Goal: Task Accomplishment & Management: Complete application form

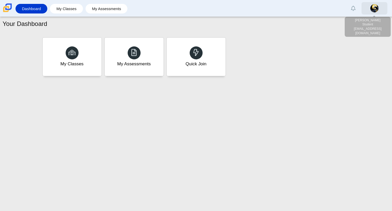
click at [379, 12] on link at bounding box center [375, 8] width 26 height 12
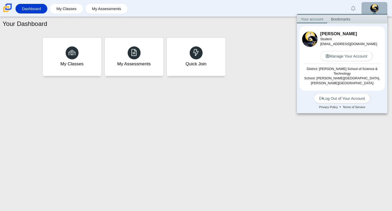
click at [292, 45] on div "My Classes My Assessments Quick Join" at bounding box center [196, 56] width 310 height 41
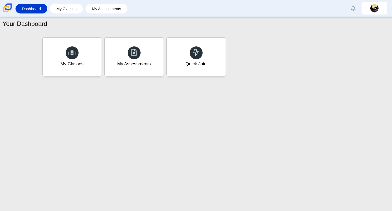
click at [292, 45] on div "My Classes My Assessments Quick Join" at bounding box center [196, 56] width 310 height 41
click at [215, 61] on div "Quick Join" at bounding box center [196, 57] width 61 height 40
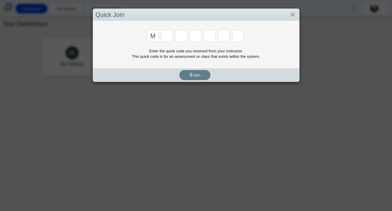
type input "m"
type input "7"
type input "e"
type input "3"
type input "e"
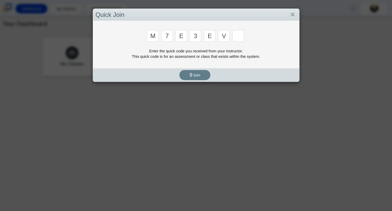
type input "v"
type input "w"
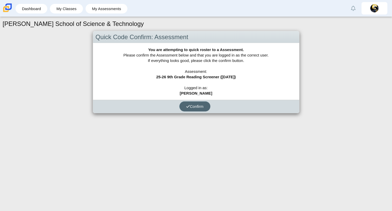
click at [198, 107] on span "Confirm" at bounding box center [195, 106] width 18 height 4
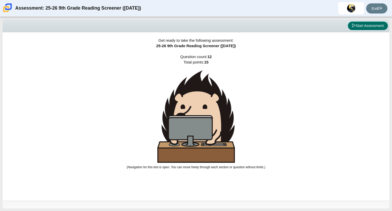
click at [359, 28] on button "Start Assessment" at bounding box center [368, 25] width 40 height 9
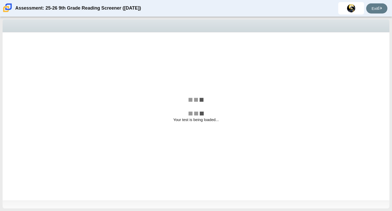
select select "ccc5b315-3c7c-471c-bf90-f22c8299c798"
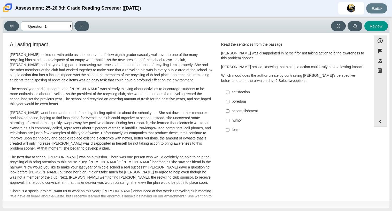
click at [32, 29] on select "Questions Question 1 Question 2 Question 3 Question 4 Question 5 Question 6 Que…" at bounding box center [47, 26] width 52 height 10
click at [226, 94] on input "satisfaction satisfaction" at bounding box center [227, 91] width 3 height 9
checkbox input "true"
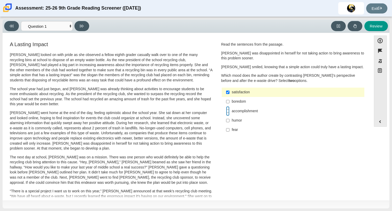
click at [227, 112] on input "accomplishment accomplishment" at bounding box center [227, 110] width 3 height 9
checkbox input "true"
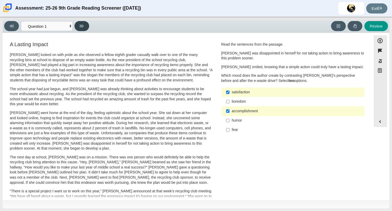
click at [76, 26] on button at bounding box center [81, 26] width 15 height 10
select select "0ff64528-ffd7-428d-b192-babfaadd44e8"
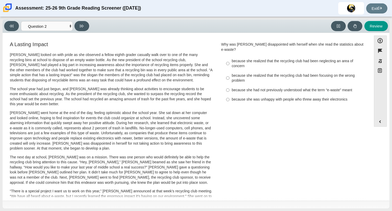
click at [241, 73] on div "because she realized that the recycling club had been focusing on the wrong pro…" at bounding box center [297, 78] width 131 height 10
click at [230, 72] on input "because she realized that the recycling club had been focusing on the wrong pro…" at bounding box center [227, 78] width 3 height 14
radio input "true"
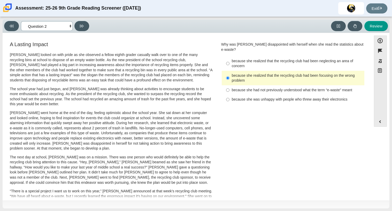
click at [52, 25] on select "Questions Question 1 Question 2 Question 3 Question 4 Question 5 Question 6 Que…" at bounding box center [47, 26] width 52 height 10
click at [252, 97] on div "because she was unhappy with people who threw away their electronics" at bounding box center [297, 99] width 131 height 5
click at [230, 95] on input "because she was unhappy with people who threw away their electronics because sh…" at bounding box center [227, 99] width 3 height 9
radio input "true"
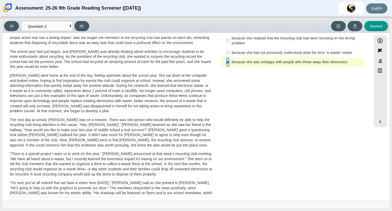
scroll to position [138, 0]
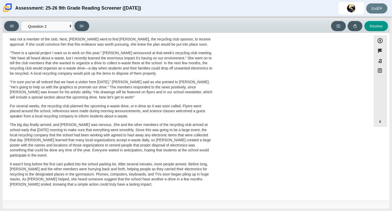
click at [167, 140] on p "The big day finally arrived, and [PERSON_NAME] was nervous. She and the other m…" at bounding box center [111, 139] width 203 height 35
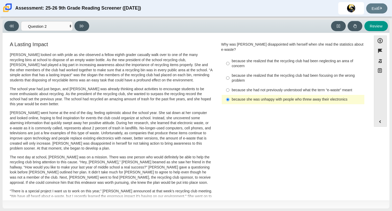
click at [167, 140] on p "[PERSON_NAME] went home at the end of the day, feeling optimistic about the sch…" at bounding box center [111, 130] width 203 height 41
click at [264, 73] on div "because she realized that the recycling club had been focusing on the wrong pro…" at bounding box center [297, 78] width 131 height 10
click at [230, 71] on input "because she realized that the recycling club had been focusing on the wrong pro…" at bounding box center [227, 78] width 3 height 14
radio input "true"
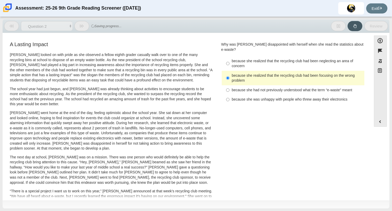
click at [248, 58] on div "because she realized that the recycling club had been neglecting an area of con…" at bounding box center [297, 63] width 131 height 10
click at [230, 56] on input "because she realized that the recycling club had been neglecting an area of con…" at bounding box center [227, 63] width 3 height 14
radio input "true"
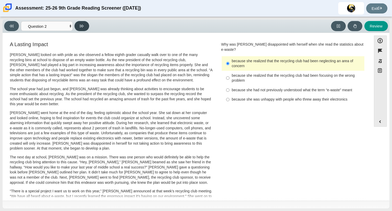
click at [84, 24] on icon at bounding box center [82, 26] width 4 height 4
select select "7ce3d843-6974-4858-901c-1ff39630e843"
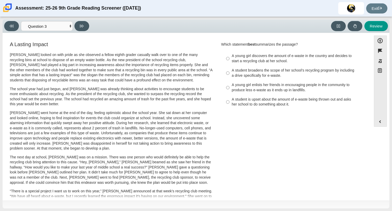
click at [241, 56] on div "A young girl discovers the amount of e-waste in the country and decides to star…" at bounding box center [297, 58] width 131 height 10
click at [230, 56] on input "A young girl discovers the amount of e-waste in the country and decides to star…" at bounding box center [227, 58] width 3 height 14
radio input "true"
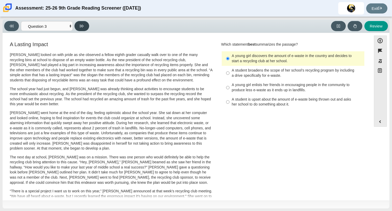
click at [85, 22] on button at bounding box center [81, 26] width 15 height 10
select select "ca9ea0f1-49c5-4bd1-83b0-472c18652b42"
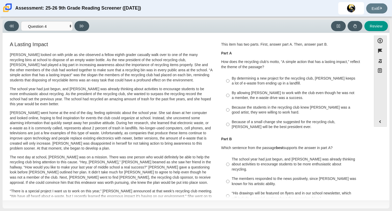
click at [214, 111] on div "A Lasting Impact [PERSON_NAME] looked on with pride as she observed a fellow ei…" at bounding box center [111, 186] width 212 height 291
click at [236, 128] on div "Because of a small change she suggested for the recycling club, [PERSON_NAME] w…" at bounding box center [297, 124] width 131 height 10
click at [230, 128] on input "Because of a small change she suggested for the recycling club, [PERSON_NAME] w…" at bounding box center [227, 124] width 3 height 14
radio input "true"
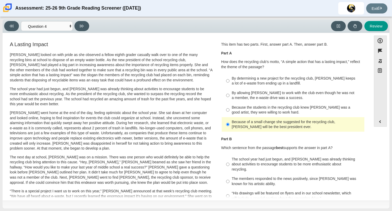
click at [242, 74] on label "By determining a new project for the recycling club, [PERSON_NAME] keeps a lot …" at bounding box center [294, 80] width 142 height 14
click at [230, 74] on input "By determining a new project for the recycling club, [PERSON_NAME] keeps a lot …" at bounding box center [227, 80] width 3 height 14
radio input "true"
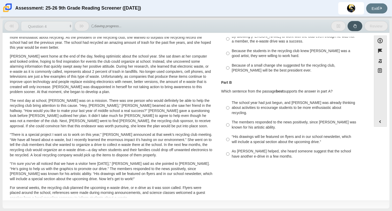
scroll to position [57, 0]
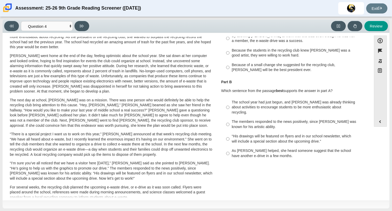
click at [266, 149] on div "As [PERSON_NAME] helped, she heard someone suggest that the school have another…" at bounding box center [297, 153] width 131 height 10
click at [230, 149] on input "As [PERSON_NAME] helped, she heard someone suggest that the school have another…" at bounding box center [227, 153] width 3 height 14
radio input "true"
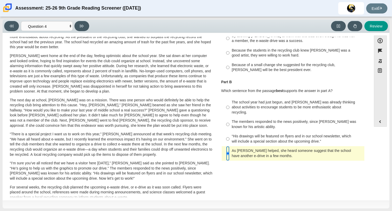
scroll to position [0, 0]
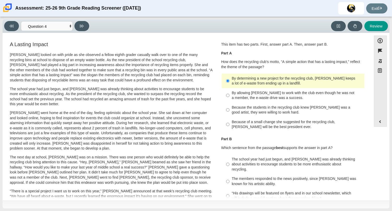
click at [277, 90] on div "By allowing [PERSON_NAME] to work with the club even though he was not a member…" at bounding box center [297, 95] width 131 height 10
click at [230, 90] on input "By allowing [PERSON_NAME] to work with the club even though he was not a member…" at bounding box center [227, 95] width 3 height 14
radio input "true"
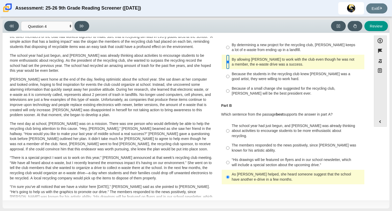
scroll to position [32, 0]
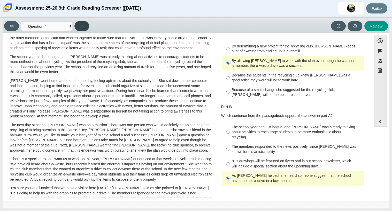
click at [87, 28] on button at bounding box center [81, 26] width 15 height 10
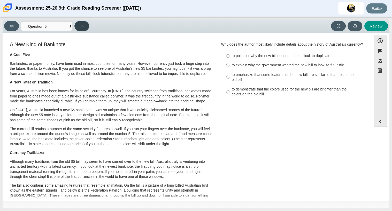
click at [88, 26] on button at bounding box center [81, 26] width 15 height 10
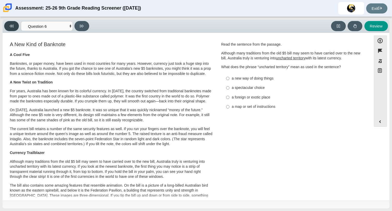
click at [10, 26] on icon at bounding box center [12, 26] width 4 height 4
select select "e41f1a79-e29f-4095-8030-a53364015bed"
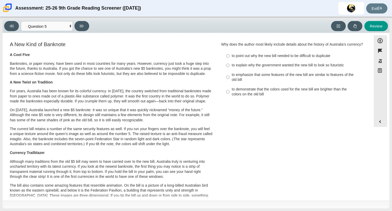
click at [241, 91] on label "to demonstrate that the colors used for the new bill are brighter than the colo…" at bounding box center [294, 91] width 142 height 14
click at [230, 91] on input "to demonstrate that the colors used for the new bill are brighter than the colo…" at bounding box center [227, 91] width 3 height 14
radio input "true"
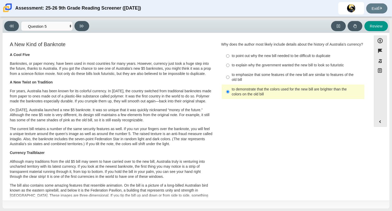
click at [237, 92] on div "to demonstrate that the colors used for the new bill are brighter than the colo…" at bounding box center [297, 92] width 131 height 10
click at [230, 92] on input "to demonstrate that the colors used for the new bill are brighter than the colo…" at bounding box center [227, 91] width 3 height 14
click at [203, 75] on p "Banknotes, or paper money, have been used in most countries for many years. How…" at bounding box center [111, 68] width 203 height 15
click at [55, 29] on select "Questions Question 1 Question 2 Question 3 Question 4 Question 5 Question 6 Que…" at bounding box center [47, 26] width 52 height 10
click at [54, 29] on select "Questions Question 1 Question 2 Question 3 Question 4 Question 5 Question 6 Que…" at bounding box center [47, 26] width 52 height 10
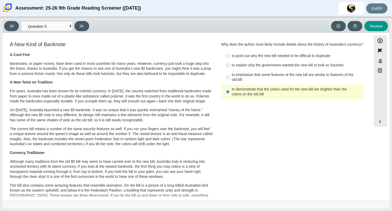
click at [245, 68] on div "to explain why the government wanted the new bill to look so futuristic" at bounding box center [297, 65] width 131 height 5
click at [230, 69] on input "to explain why the government wanted the new bill to look so futuristic to expl…" at bounding box center [227, 65] width 3 height 9
radio input "true"
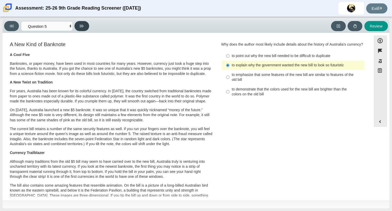
click at [82, 24] on icon at bounding box center [82, 26] width 4 height 4
select select "69146e31-7b3d-4a3e-9ce6-f30c24342ae0"
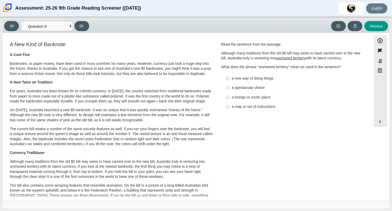
click at [286, 59] on u "uncharted territory" at bounding box center [290, 58] width 29 height 5
click at [270, 80] on div "Read the sentence from the passage. Although many traditions from the old $5 bi…" at bounding box center [293, 77] width 144 height 70
click at [275, 75] on label "a new way of doing things a new way of doing things" at bounding box center [294, 77] width 142 height 9
click at [230, 75] on input "a new way of doing things a new way of doing things" at bounding box center [227, 77] width 3 height 9
radio input "true"
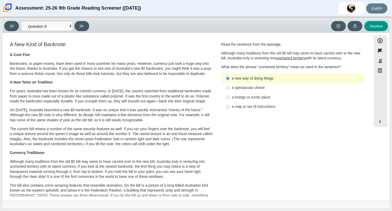
click at [307, 115] on div "A New Kind of Banknote A Cool Five Banknotes, or paper money, have been used in…" at bounding box center [187, 190] width 364 height 298
click at [259, 85] on div "a spectacular choice" at bounding box center [297, 87] width 131 height 5
click at [230, 85] on input "a spectacular choice a spectacular choice" at bounding box center [227, 87] width 3 height 9
radio input "true"
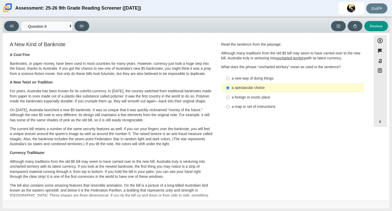
click at [260, 76] on div "a new way of doing things" at bounding box center [297, 78] width 131 height 5
click at [230, 76] on input "a new way of doing things a new way of doing things" at bounding box center [227, 77] width 3 height 9
radio input "true"
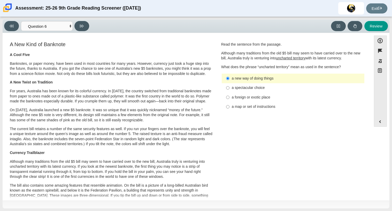
click at [260, 76] on div "a new way of doing things" at bounding box center [297, 78] width 131 height 5
click at [230, 76] on input "a new way of doing things a new way of doing things" at bounding box center [227, 77] width 3 height 9
click at [258, 89] on div "a spectacular choice" at bounding box center [297, 87] width 131 height 5
click at [230, 89] on input "a spectacular choice a spectacular choice" at bounding box center [227, 87] width 3 height 9
radio input "true"
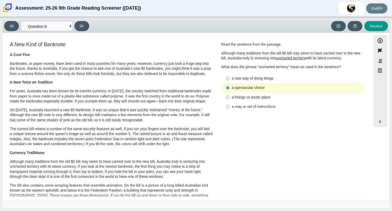
click at [257, 97] on div "a foreign or exotic place" at bounding box center [297, 97] width 131 height 5
click at [230, 97] on input "a foreign or exotic place a foreign or exotic place" at bounding box center [227, 96] width 3 height 9
radio input "true"
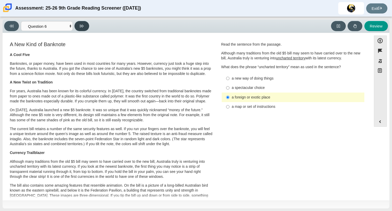
click at [82, 24] on icon at bounding box center [82, 26] width 4 height 4
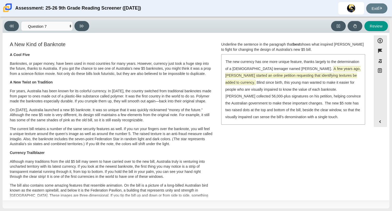
click at [289, 74] on span "A few years ago, [PERSON_NAME] started an online petition requesting that ident…" at bounding box center [294, 75] width 136 height 18
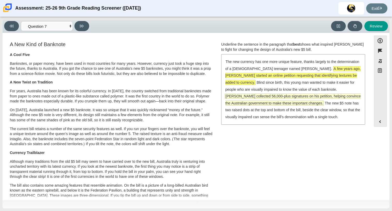
click at [291, 96] on span "[PERSON_NAME] collected 56,000-plus signatures on his petition, helping convinc…" at bounding box center [294, 100] width 136 height 12
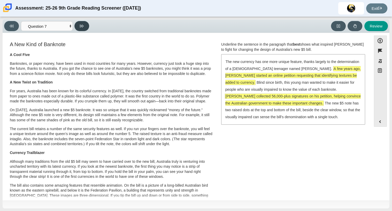
click at [79, 26] on button at bounding box center [81, 26] width 15 height 10
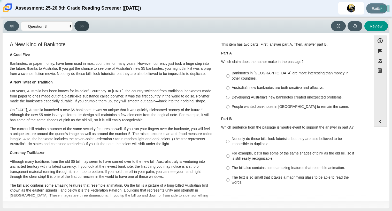
click at [79, 26] on button at bounding box center [81, 26] width 15 height 10
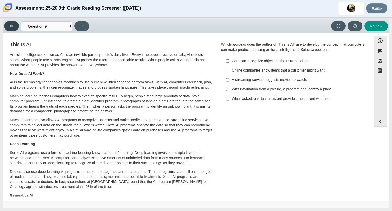
click at [7, 27] on button at bounding box center [11, 26] width 15 height 10
select select "ea8338c2-a6a3-418e-a305-2b963b54a290"
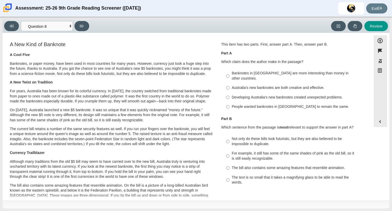
click at [234, 85] on div "Australia’s new banknotes are both creative and effective." at bounding box center [297, 87] width 131 height 5
click at [230, 84] on input "Australia’s new banknotes are both creative and effective. Australia’s new bank…" at bounding box center [227, 87] width 3 height 9
radio input "true"
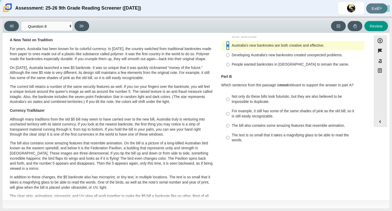
scroll to position [42, 0]
click at [234, 94] on div "Not only do these bills look futuristic, but they are also believed to be impos…" at bounding box center [297, 99] width 131 height 10
click at [230, 92] on input "Not only do these bills look futuristic, but they are also believed to be impos…" at bounding box center [227, 99] width 3 height 14
radio input "true"
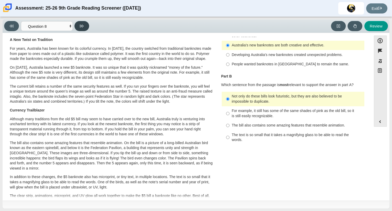
click at [85, 24] on button at bounding box center [81, 26] width 15 height 10
select select "89f058d6-b15c-4ef5-a4b3-fdaffb8868b6"
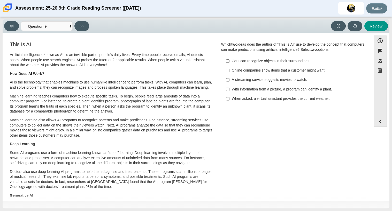
click at [58, 19] on div "Viewing Question 9 of 12 in Pacing Mode Questions Question 1 Question 2 Questio…" at bounding box center [196, 25] width 387 height 13
click at [58, 22] on select "Questions Question 1 Question 2 Question 3 Question 4 Question 5 Question 6 Que…" at bounding box center [47, 26] width 52 height 10
click at [58, 24] on select "Questions Question 1 Question 2 Question 3 Question 4 Question 5 Question 6 Que…" at bounding box center [47, 26] width 52 height 10
click at [243, 62] on div "Cars can recognize objects in their surroundings." at bounding box center [297, 60] width 131 height 5
click at [230, 62] on input "Cars can recognize objects in their surroundings. Cars can recognize objects in…" at bounding box center [227, 60] width 3 height 9
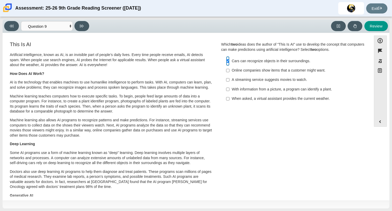
checkbox input "true"
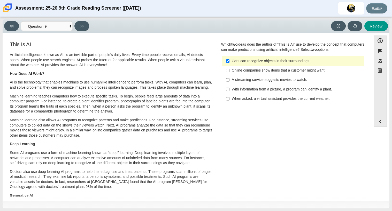
click at [249, 88] on div "With information from a picture, a program can identify a plant." at bounding box center [297, 89] width 131 height 5
click at [230, 88] on input "With information from a picture, a program can identify a plant. With informati…" at bounding box center [227, 88] width 3 height 9
checkbox input "true"
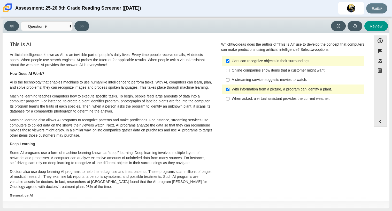
click at [255, 97] on div "When asked, a virtual assistant provides the current weather." at bounding box center [297, 98] width 131 height 5
click at [230, 97] on input "When asked, a virtual assistant provides the current weather. When asked, a vir…" at bounding box center [227, 98] width 3 height 9
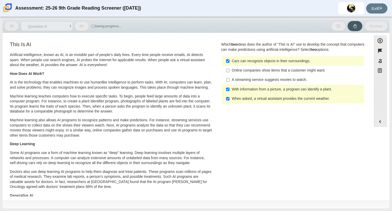
click at [248, 100] on div "When asked, a virtual assistant provides the current weather." at bounding box center [297, 98] width 131 height 5
click at [230, 100] on input "When asked, a virtual assistant provides the current weather. When asked, a vir…" at bounding box center [227, 98] width 3 height 9
checkbox input "false"
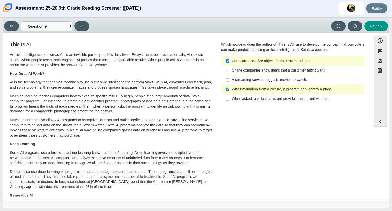
click at [232, 58] on div "Cars can recognize objects in their surroundings." at bounding box center [297, 60] width 131 height 5
click at [230, 58] on input "Cars can recognize objects in their surroundings. Cars can recognize objects in…" at bounding box center [227, 60] width 3 height 9
checkbox input "false"
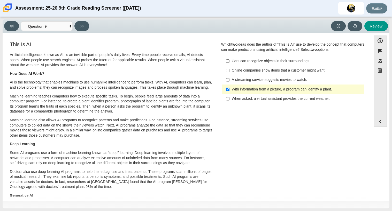
click at [237, 70] on div "Online companies show items that a customer might want." at bounding box center [297, 70] width 131 height 5
click at [230, 70] on input "Online companies show items that a customer might want. Online companies show i…" at bounding box center [227, 70] width 3 height 9
checkbox input "true"
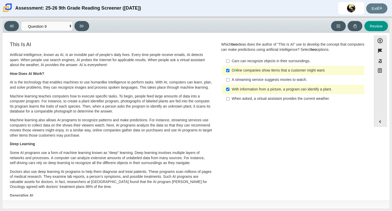
click at [265, 78] on div "A streaming service suggests movies to watch." at bounding box center [297, 79] width 131 height 5
click at [230, 78] on input "A streaming service suggests movies to watch. A streaming service suggests movi…" at bounding box center [227, 79] width 3 height 9
checkbox input "true"
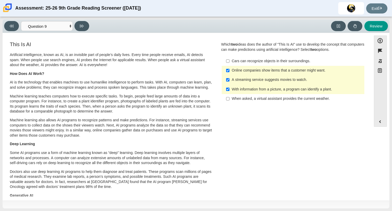
click at [257, 73] on label "Online companies show items that a customer might want. Online companies show i…" at bounding box center [294, 70] width 142 height 9
click at [230, 73] on input "Online companies show items that a customer might want. Online companies show i…" at bounding box center [227, 70] width 3 height 9
checkbox input "false"
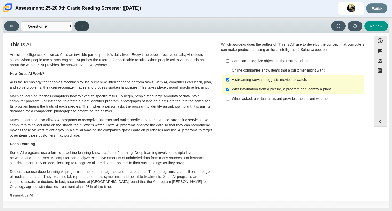
click at [83, 23] on button at bounding box center [81, 26] width 15 height 10
select select "cdf3c14e-a918-44d1-9b63-3db0fa81641e"
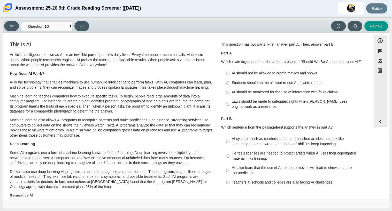
click at [259, 51] on p "Part A" at bounding box center [293, 53] width 144 height 5
click at [244, 92] on div "AI should be monitored for the use of information with false claims." at bounding box center [297, 91] width 131 height 5
click at [230, 92] on input "AI should be monitored for the use of information with false claims. AI should …" at bounding box center [227, 91] width 3 height 9
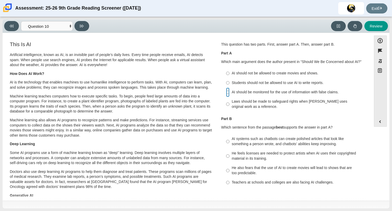
radio input "true"
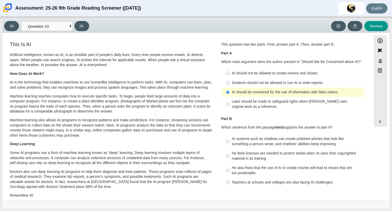
click at [241, 80] on div "Students should not be allowed to use AI to write reports." at bounding box center [297, 82] width 131 height 5
click at [230, 80] on input "Students should not be allowed to use AI to write reports. Students should not …" at bounding box center [227, 82] width 3 height 9
radio input "true"
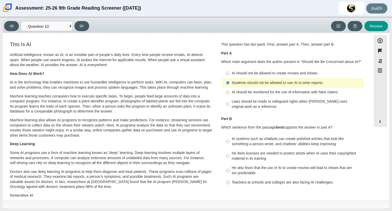
click at [246, 95] on label "AI should be monitored for the use of information with false claims. AI should …" at bounding box center [294, 91] width 142 height 9
click at [230, 95] on input "AI should be monitored for the use of information with false claims. AI should …" at bounding box center [227, 91] width 3 height 9
radio input "true"
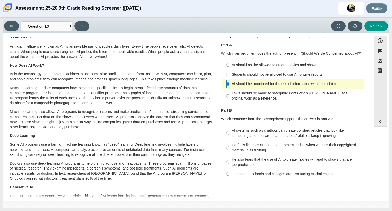
scroll to position [9, 0]
click at [264, 148] on div "He feels licenses are needed to protect artists when AI uses their copyrighted …" at bounding box center [297, 147] width 131 height 10
click at [230, 148] on input "He feels licenses are needed to protect artists when AI uses their copyrighted …" at bounding box center [227, 147] width 3 height 14
radio input "true"
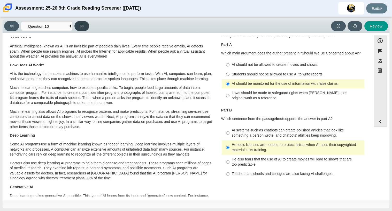
click at [85, 26] on button at bounding box center [81, 26] width 15 height 10
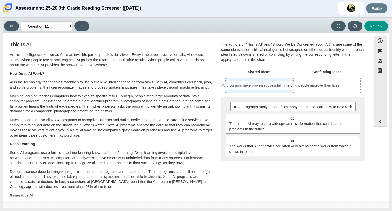
drag, startPoint x: 250, startPoint y: 103, endPoint x: 240, endPoint y: 83, distance: 23.1
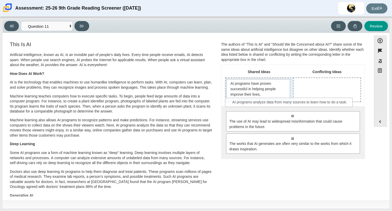
drag, startPoint x: 244, startPoint y: 112, endPoint x: 242, endPoint y: 99, distance: 13.3
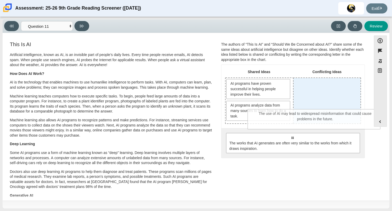
drag, startPoint x: 278, startPoint y: 139, endPoint x: 301, endPoint y: 116, distance: 32.9
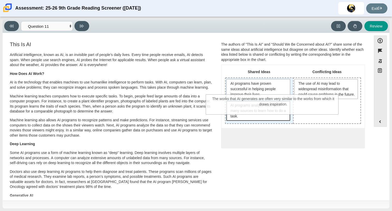
drag, startPoint x: 253, startPoint y: 149, endPoint x: 234, endPoint y: 111, distance: 42.6
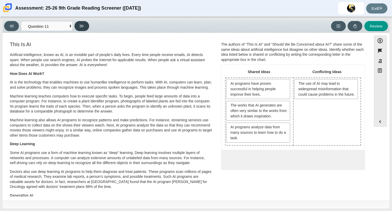
click at [77, 26] on button at bounding box center [81, 26] width 15 height 10
select select "c3effed4-44ce-4a19-bd96-1787f34e9b4c"
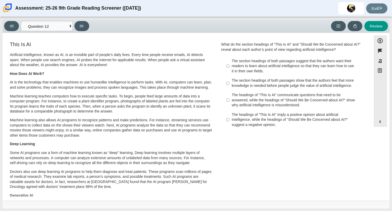
click at [229, 76] on label "The section headings of both passages show that the authors feel that more know…" at bounding box center [294, 83] width 142 height 14
click at [229, 76] on input "The section headings of both passages show that the authors feel that more know…" at bounding box center [227, 83] width 3 height 14
radio input "true"
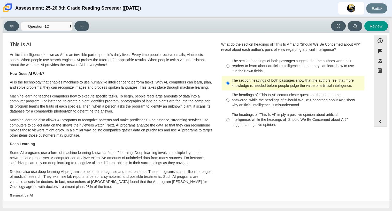
click at [251, 121] on div "The headings of “This Is AI” imply a positive opinion about artificial intellig…" at bounding box center [297, 119] width 131 height 15
click at [230, 121] on input "The headings of “This Is AI” imply a positive opinion about artificial intellig…" at bounding box center [227, 120] width 3 height 20
radio input "true"
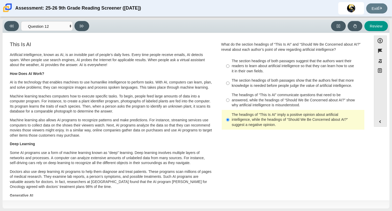
click at [264, 83] on div "The section headings of both passages show that the authors feel that more know…" at bounding box center [297, 83] width 131 height 10
click at [230, 83] on input "The section headings of both passages show that the authors feel that more know…" at bounding box center [227, 83] width 3 height 14
radio input "true"
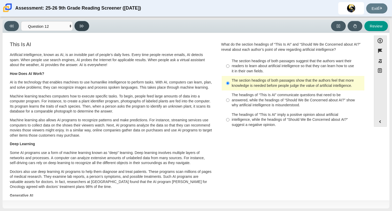
click at [78, 26] on button at bounding box center [81, 26] width 15 height 10
select select "review"
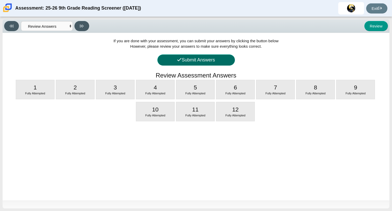
click at [189, 56] on button "Submit Answers" at bounding box center [196, 59] width 78 height 11
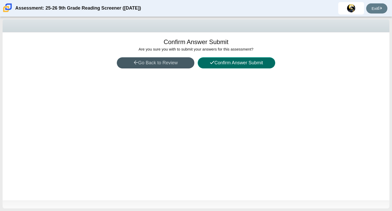
click at [221, 66] on button "Confirm Answer Submit" at bounding box center [237, 62] width 78 height 11
